Goal: Find specific page/section: Find specific page/section

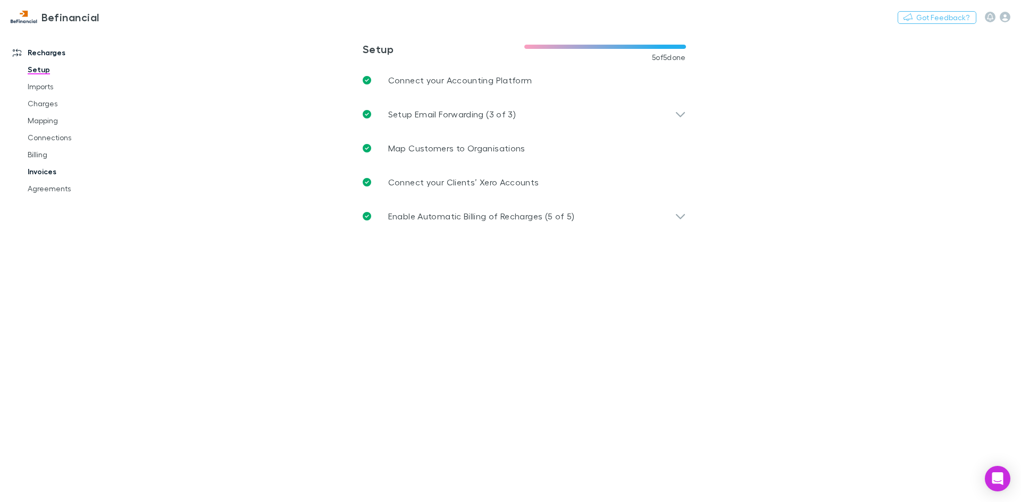
click at [48, 172] on link "Invoices" at bounding box center [80, 171] width 127 height 17
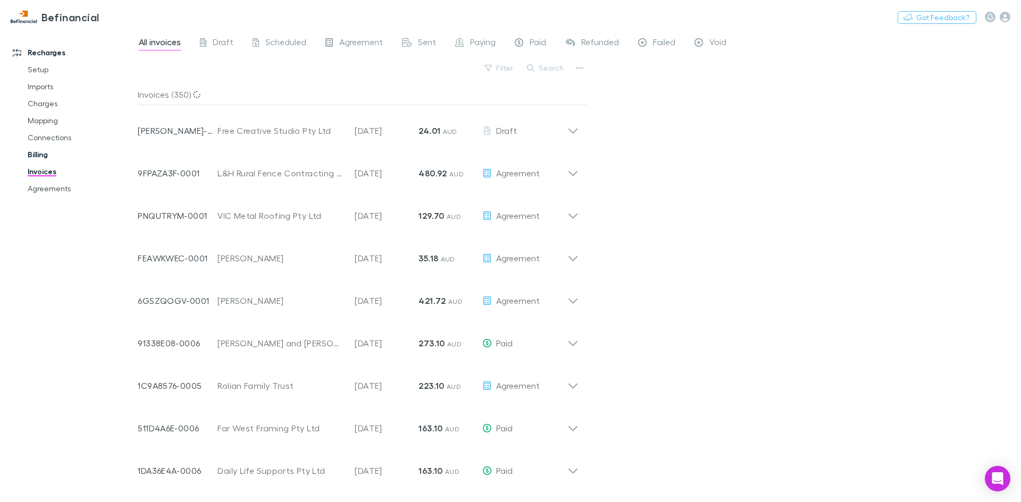
click at [53, 154] on link "Billing" at bounding box center [80, 154] width 127 height 17
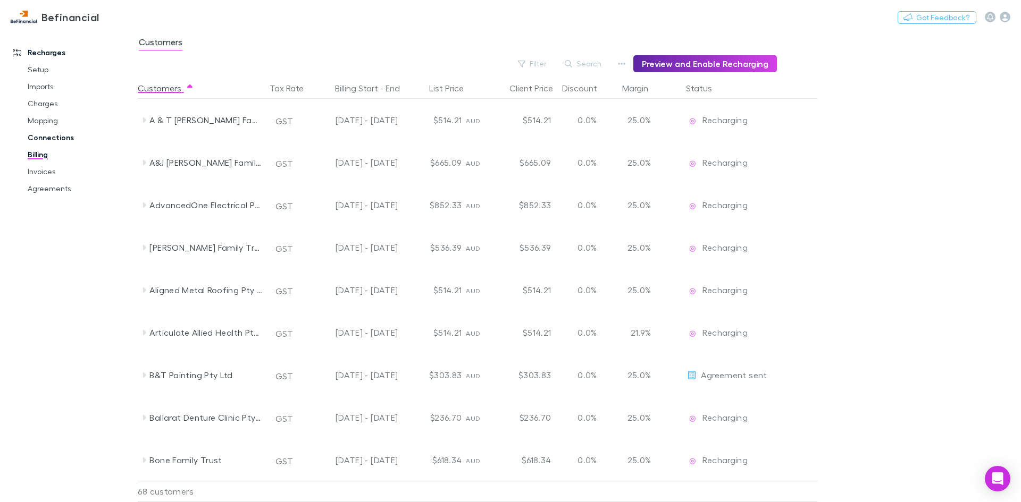
click at [53, 137] on link "Connections" at bounding box center [80, 137] width 127 height 17
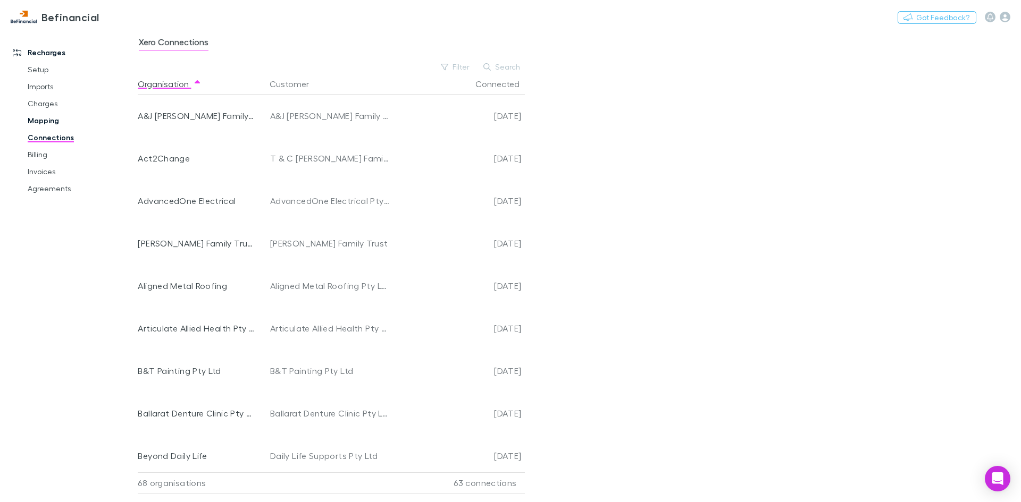
click at [45, 124] on link "Mapping" at bounding box center [80, 120] width 127 height 17
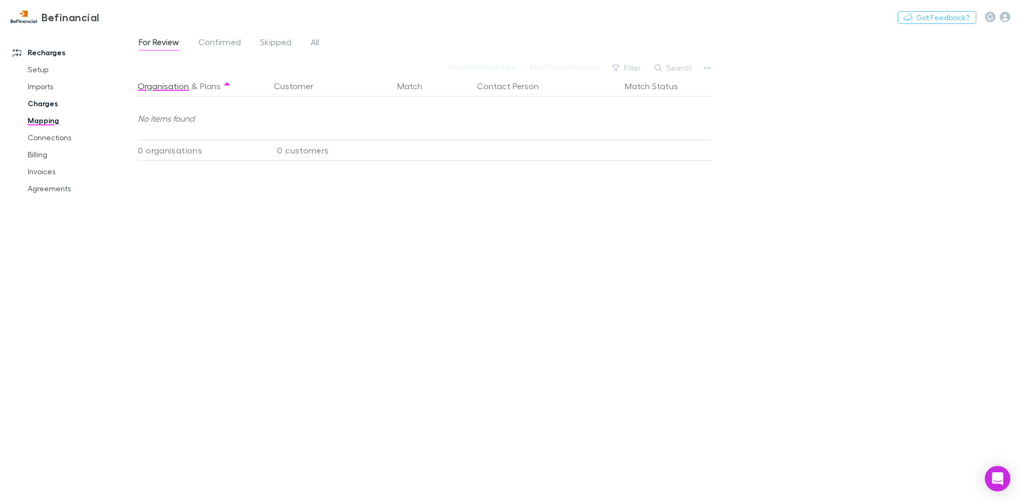
click at [45, 106] on link "Charges" at bounding box center [80, 103] width 127 height 17
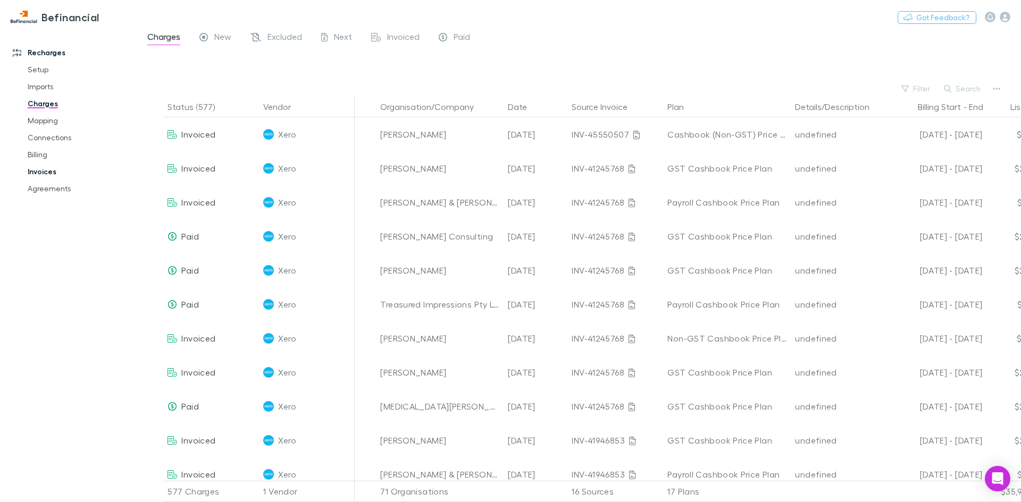
click at [60, 171] on link "Invoices" at bounding box center [80, 171] width 127 height 17
